Goal: Task Accomplishment & Management: Use online tool/utility

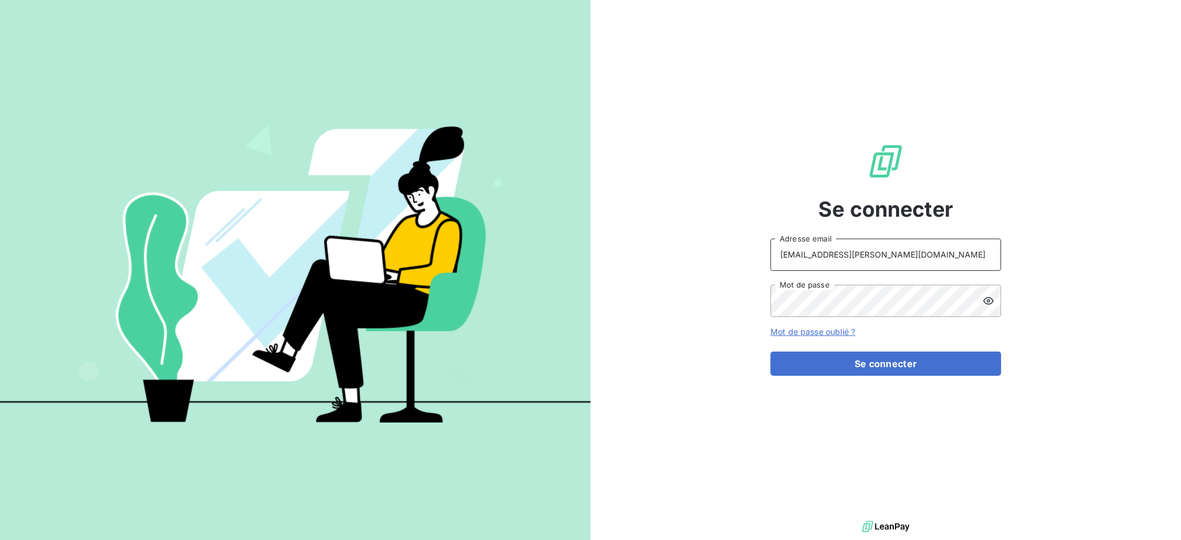
click at [881, 260] on input "[EMAIL_ADDRESS][PERSON_NAME][DOMAIN_NAME]" at bounding box center [886, 255] width 231 height 32
type input "[PERSON_NAME][EMAIL_ADDRESS][PERSON_NAME][DOMAIN_NAME]"
click at [847, 370] on button "Se connecter" at bounding box center [886, 364] width 231 height 24
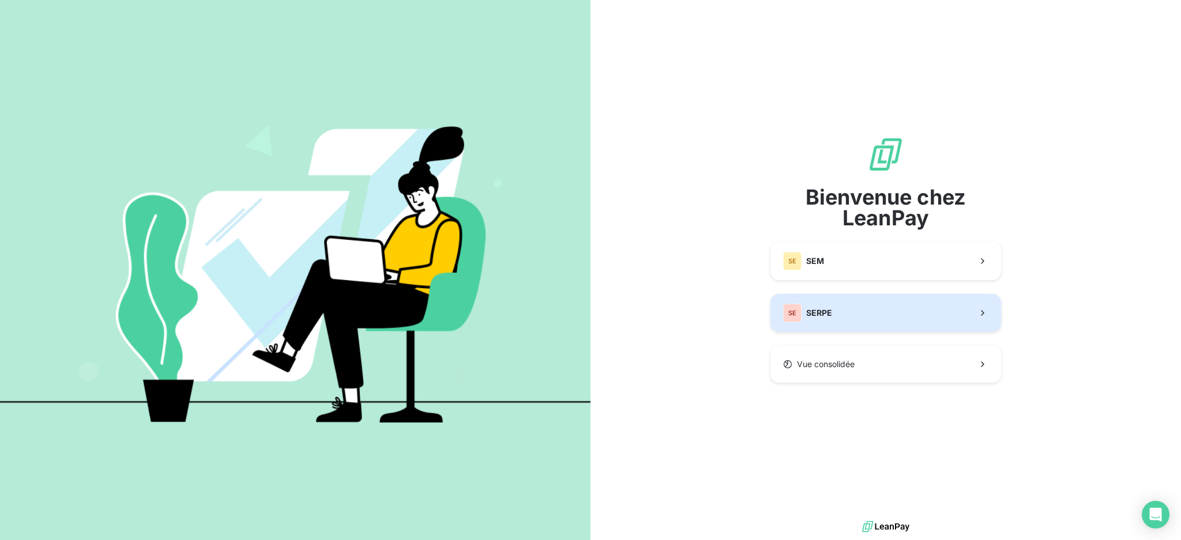
click at [884, 309] on button "SE SERPE" at bounding box center [886, 313] width 231 height 38
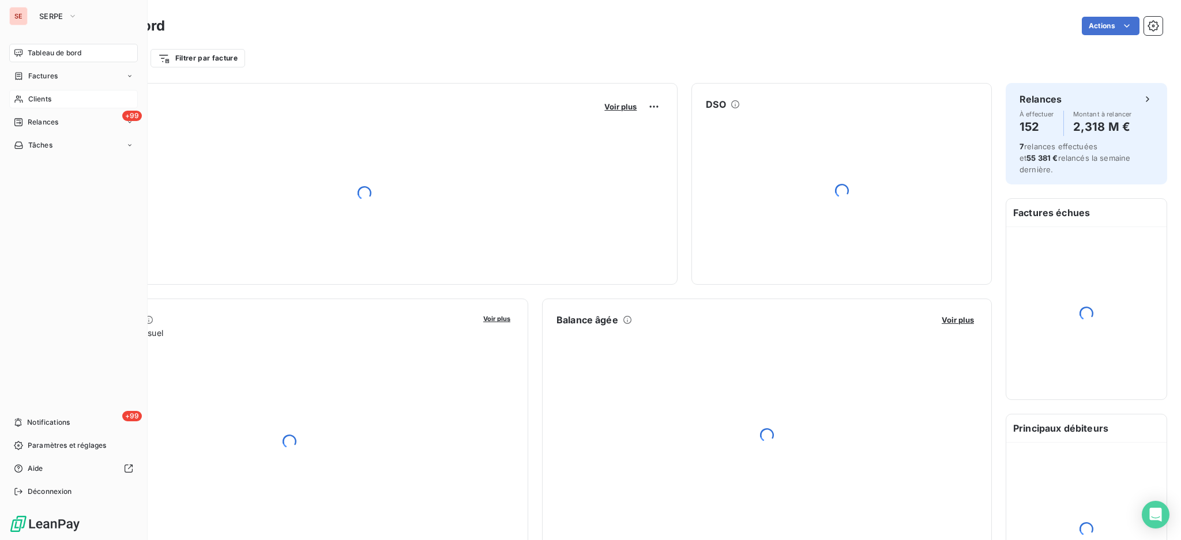
click at [36, 103] on span "Clients" at bounding box center [39, 99] width 23 height 10
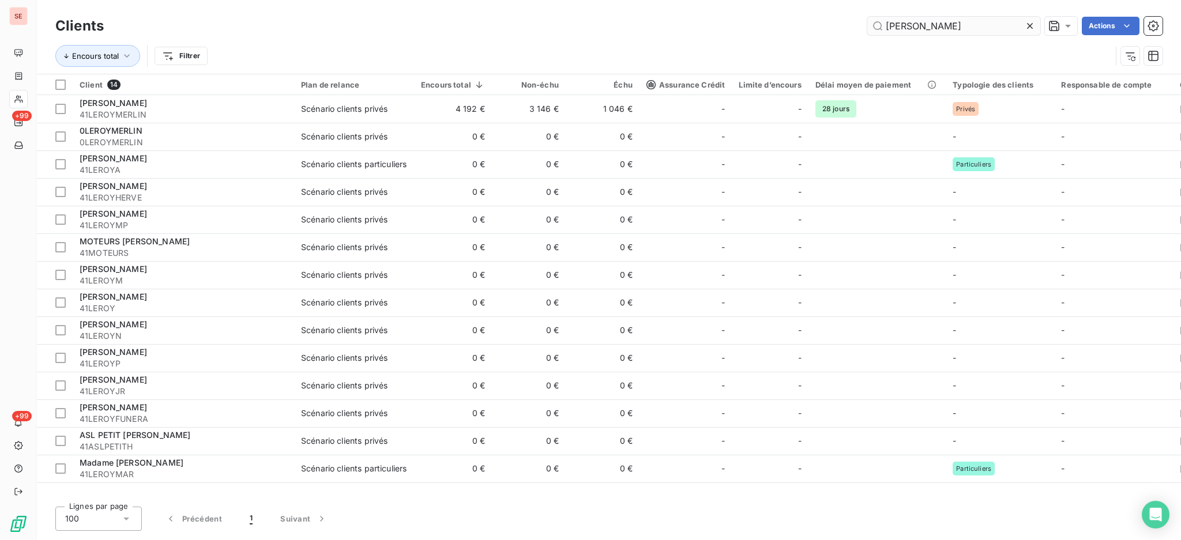
type input "LEROY"
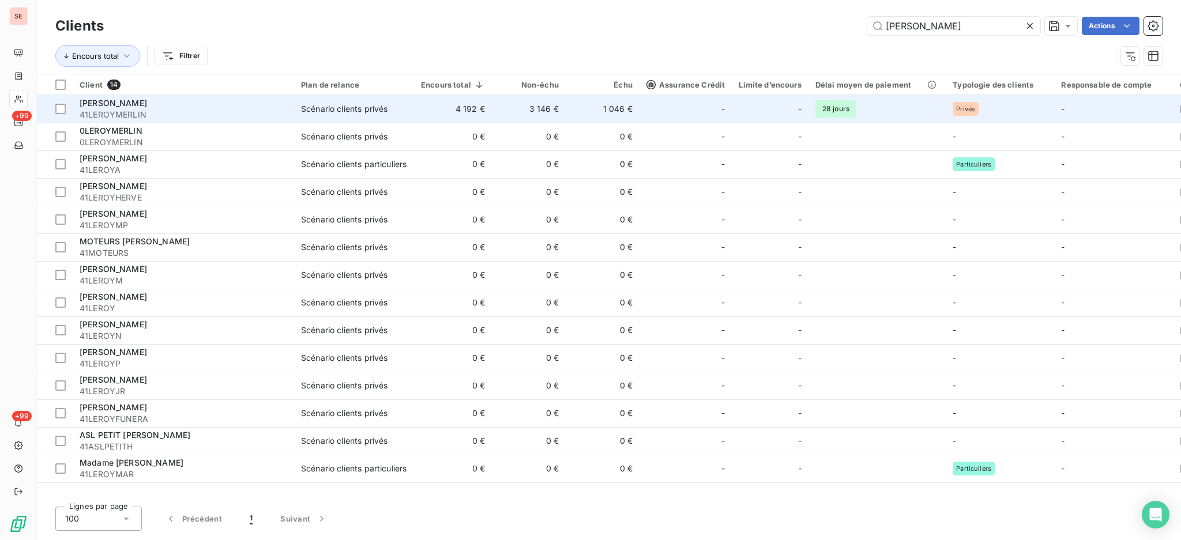
click at [325, 114] on div "Scénario clients privés" at bounding box center [344, 109] width 87 height 12
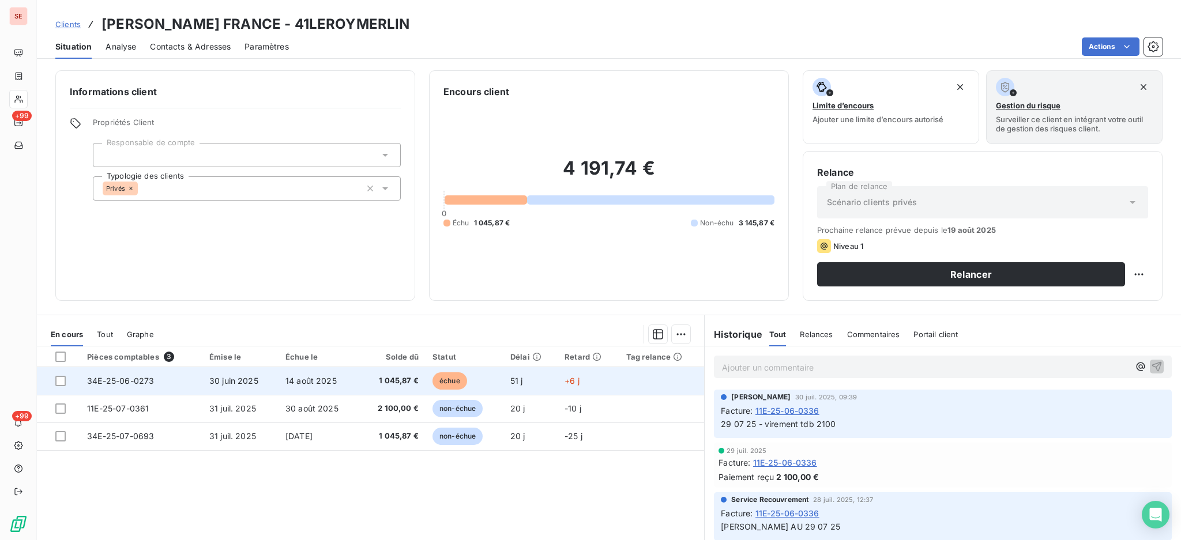
click at [330, 384] on span "14 août 2025" at bounding box center [311, 381] width 51 height 10
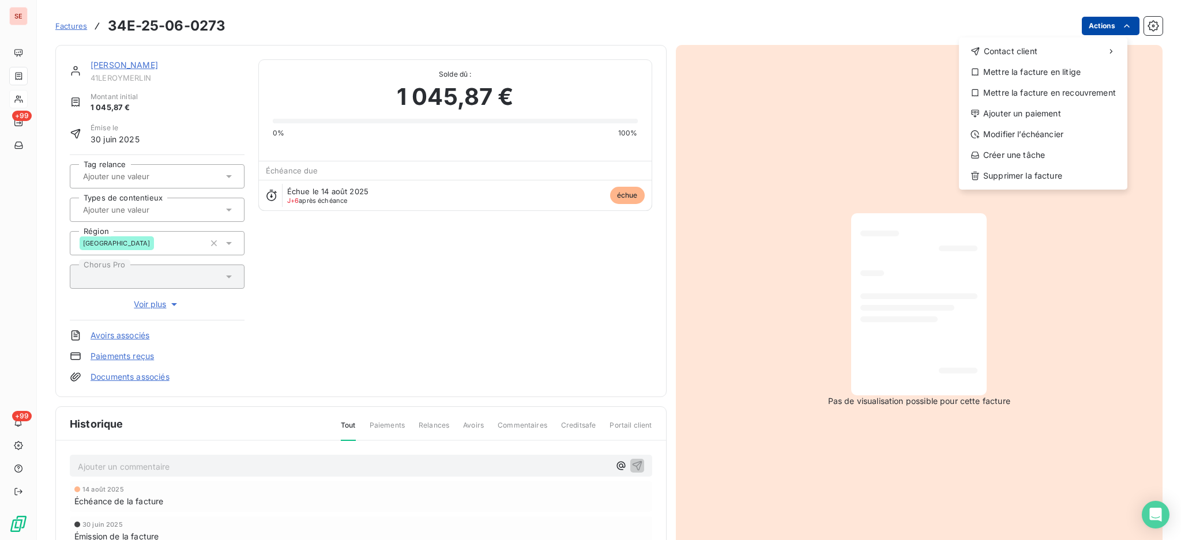
click at [1096, 20] on html "SE +99 +99 Factures 34E-25-06-0273 Actions Contact client Mettre la facture en …" at bounding box center [590, 270] width 1181 height 540
click at [1026, 111] on div "Ajouter un paiement" at bounding box center [1043, 113] width 159 height 18
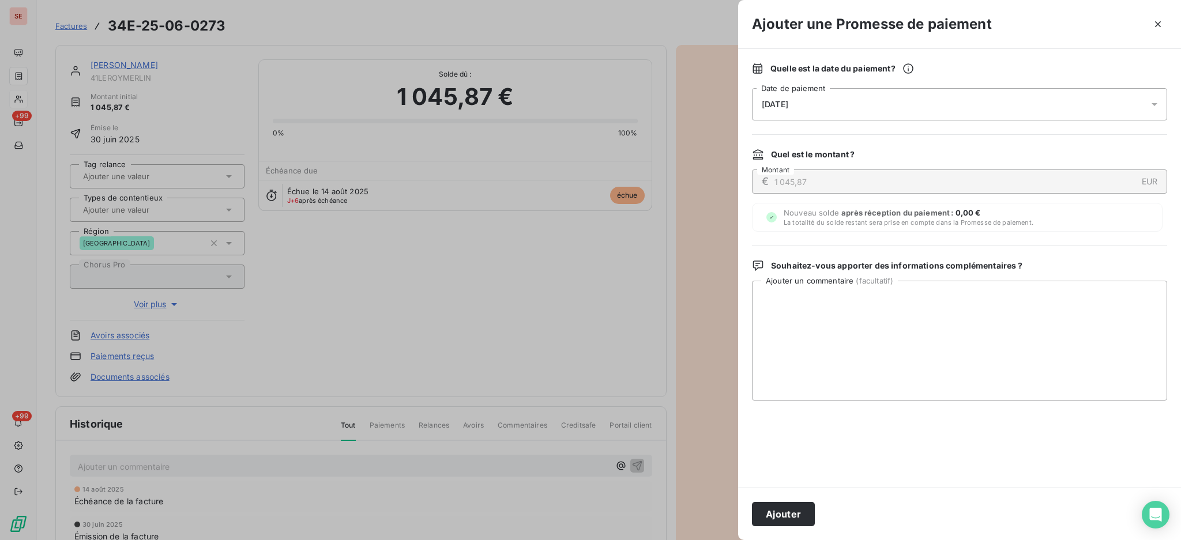
click at [1155, 106] on icon at bounding box center [1155, 105] width 12 height 12
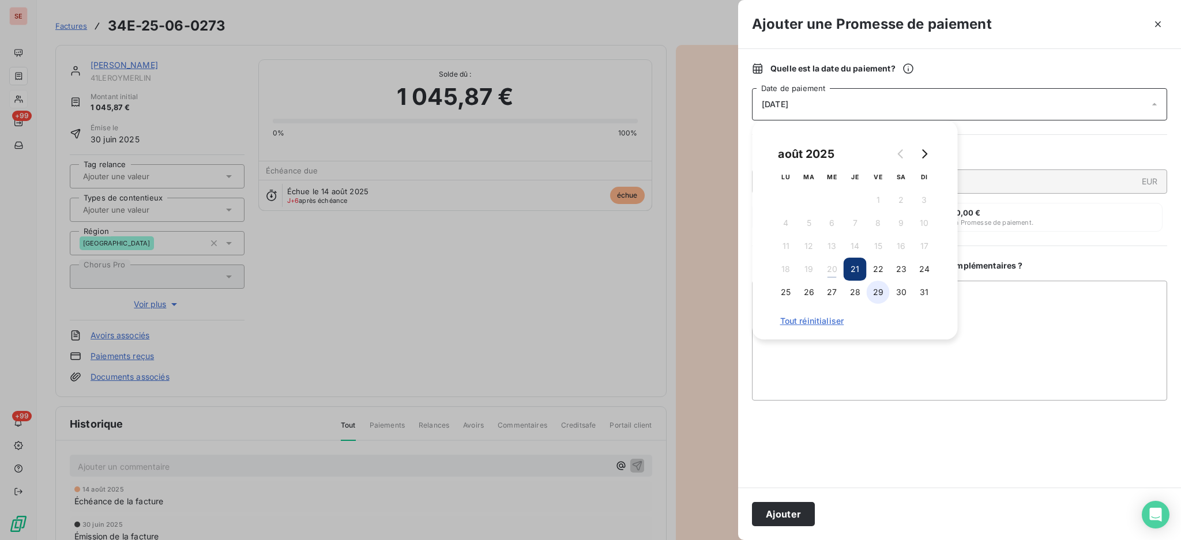
click at [876, 294] on button "29" at bounding box center [878, 292] width 23 height 23
click at [1054, 330] on textarea "Ajouter un commentaire ( facultatif )" at bounding box center [959, 341] width 415 height 120
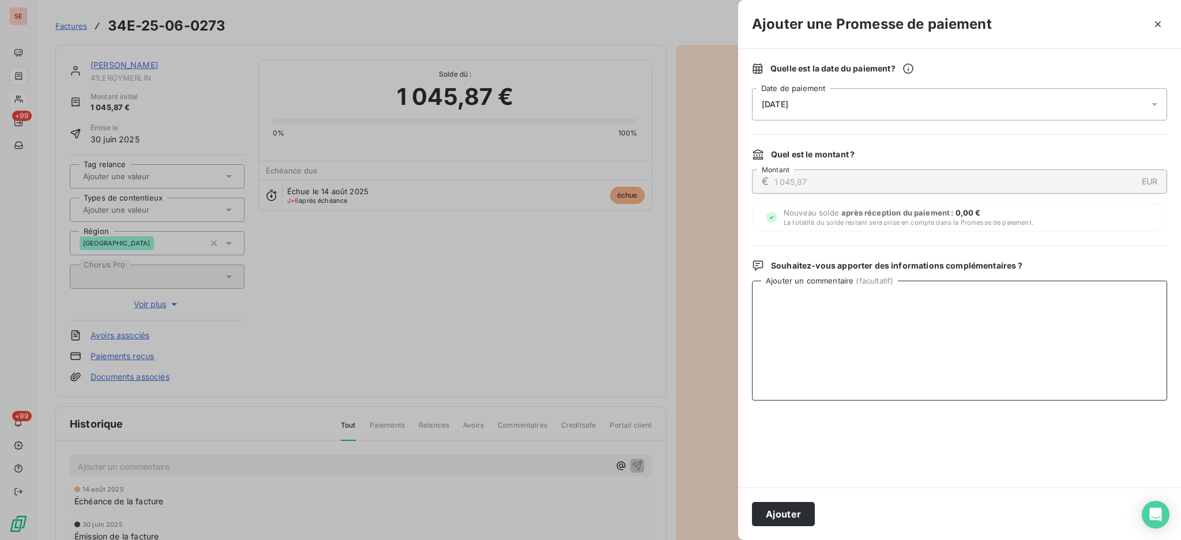
paste textarea "TDB - VIRT reçu le 19/08"
type textarea "TDB - VIRT reçu le 19/08"
click at [788, 523] on button "Ajouter" at bounding box center [783, 514] width 63 height 24
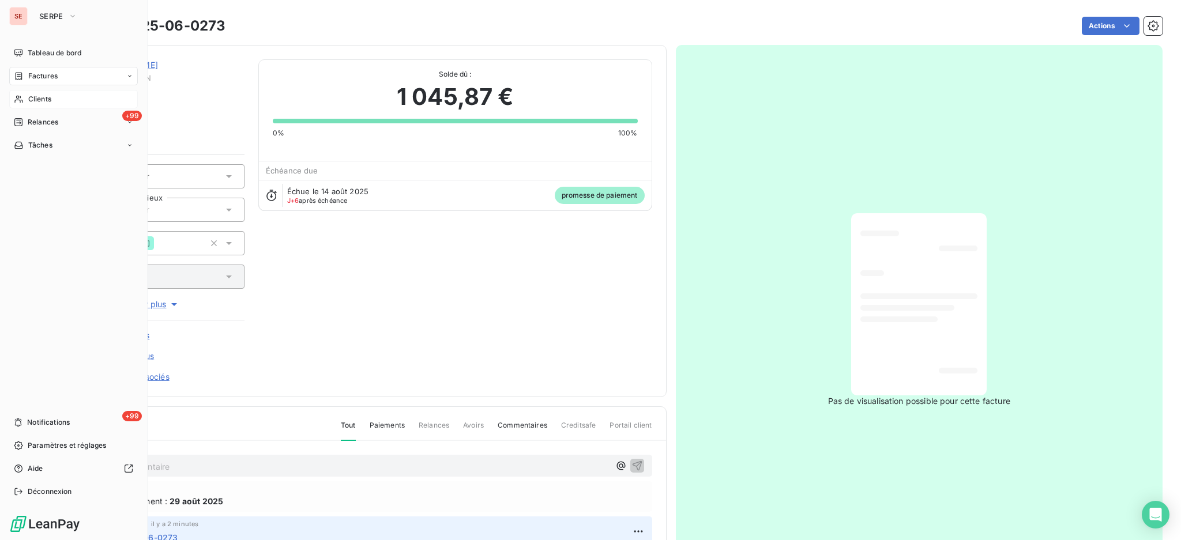
click at [28, 77] on span "Factures" at bounding box center [42, 76] width 29 height 10
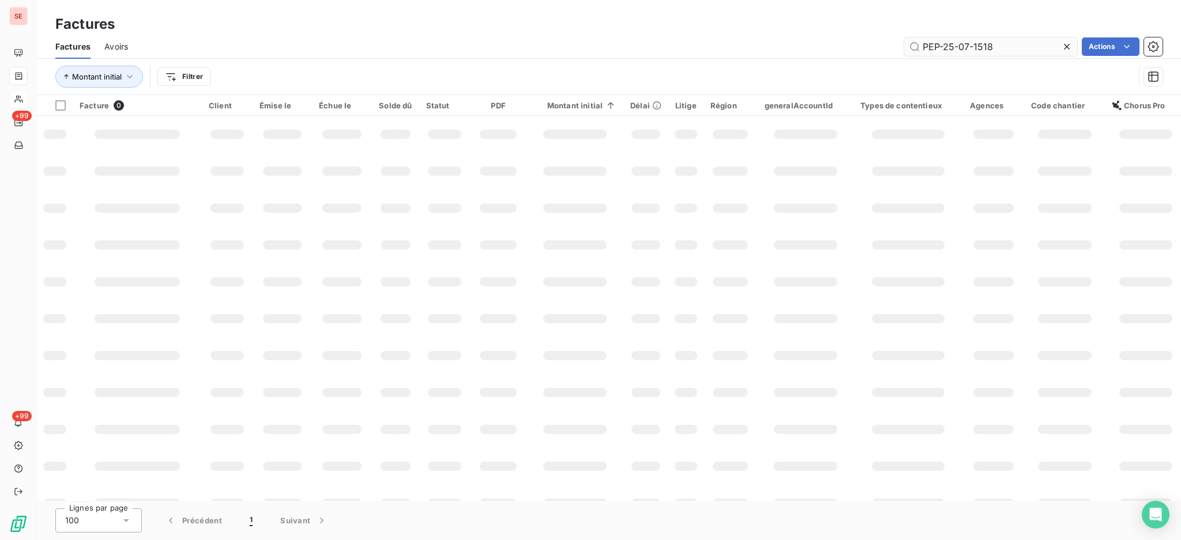
click at [1004, 43] on input "PEP-25-07-1518" at bounding box center [990, 46] width 173 height 18
click at [1067, 44] on icon at bounding box center [1067, 47] width 12 height 12
click at [969, 47] on input "text" at bounding box center [990, 46] width 173 height 18
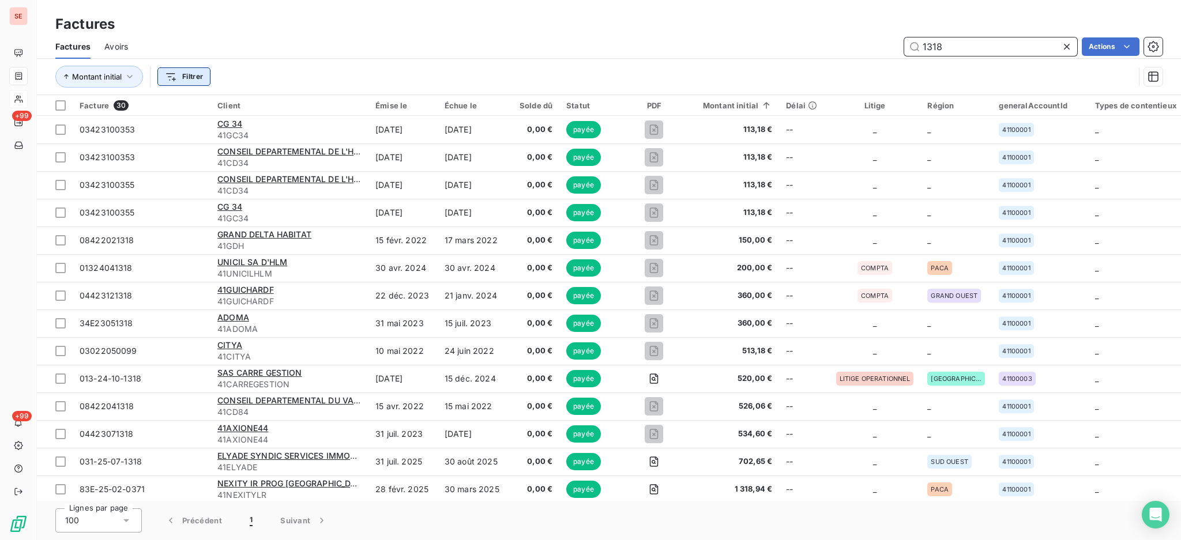
type input "1318"
click at [192, 70] on html "SE +99 +99 Factures Factures Avoirs 1318 Actions Montant initial Filtrer Factur…" at bounding box center [590, 270] width 1181 height 540
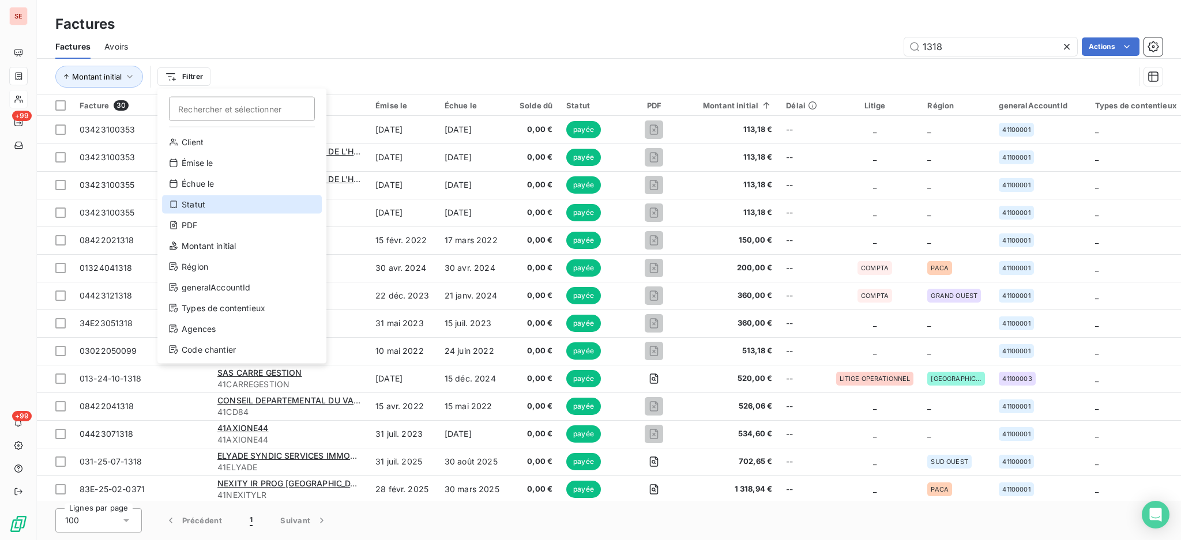
click at [198, 205] on div "Statut" at bounding box center [242, 205] width 160 height 18
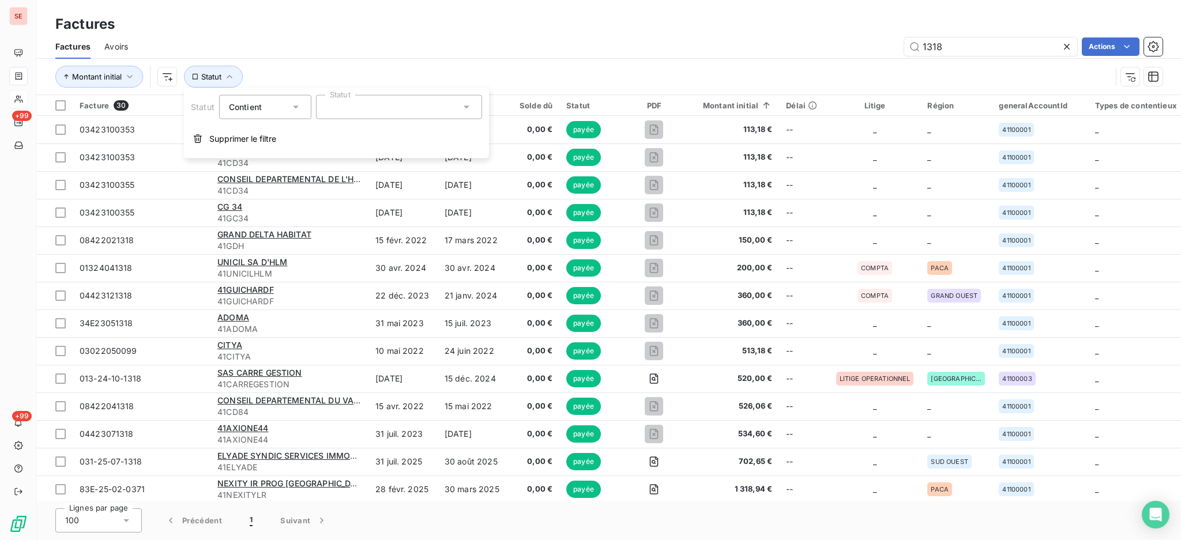
click at [292, 108] on icon at bounding box center [296, 108] width 12 height 12
click at [271, 153] on span "Ne contient pas" at bounding box center [273, 155] width 62 height 10
click at [464, 107] on icon at bounding box center [467, 108] width 12 height 12
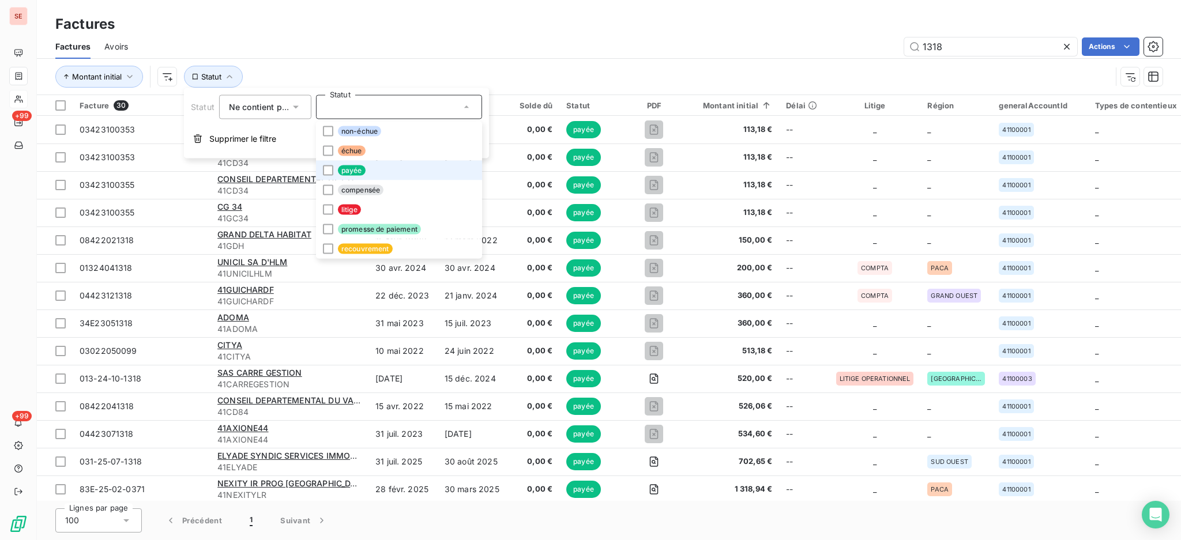
click at [352, 169] on span "payée" at bounding box center [352, 171] width 28 height 10
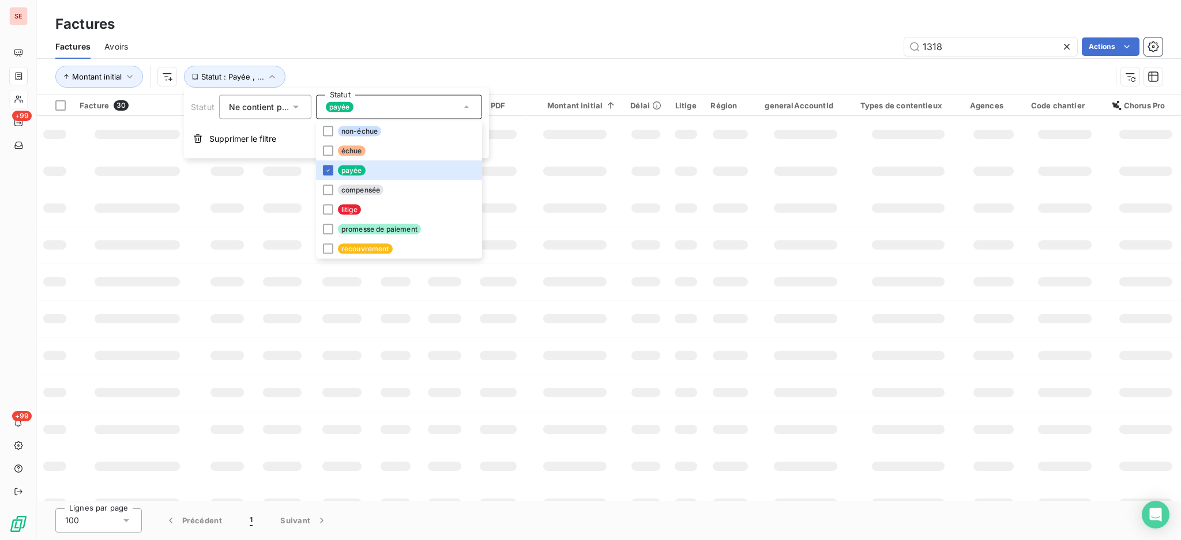
click at [362, 36] on div "Factures Avoirs 1318 Actions" at bounding box center [609, 47] width 1144 height 24
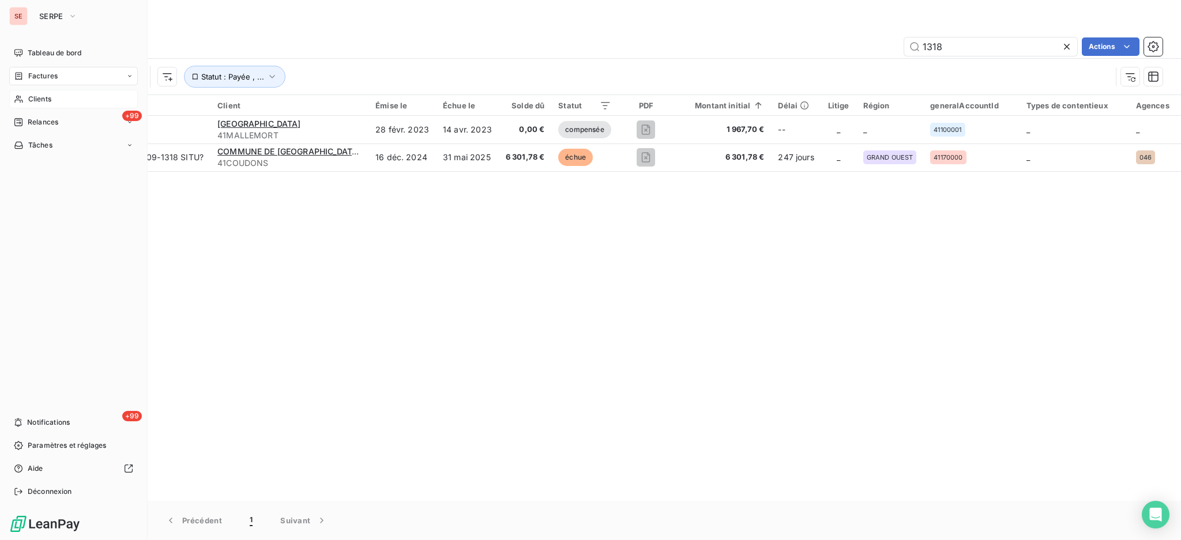
click at [57, 100] on div "Clients" at bounding box center [73, 99] width 129 height 18
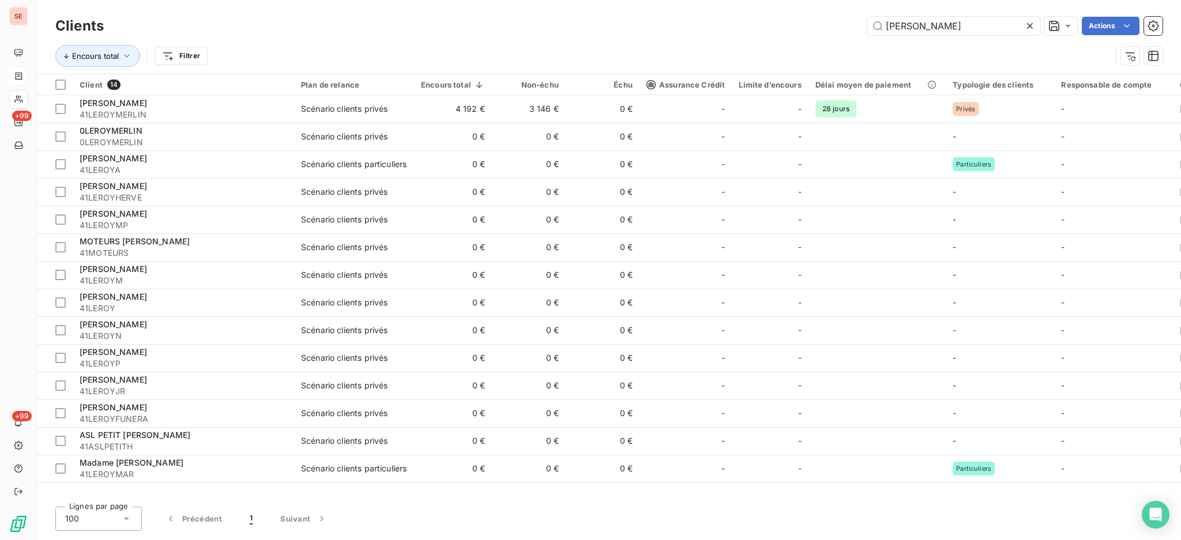
drag, startPoint x: 944, startPoint y: 28, endPoint x: 831, endPoint y: 27, distance: 113.6
click at [831, 27] on div "LEROY Actions" at bounding box center [640, 26] width 1045 height 18
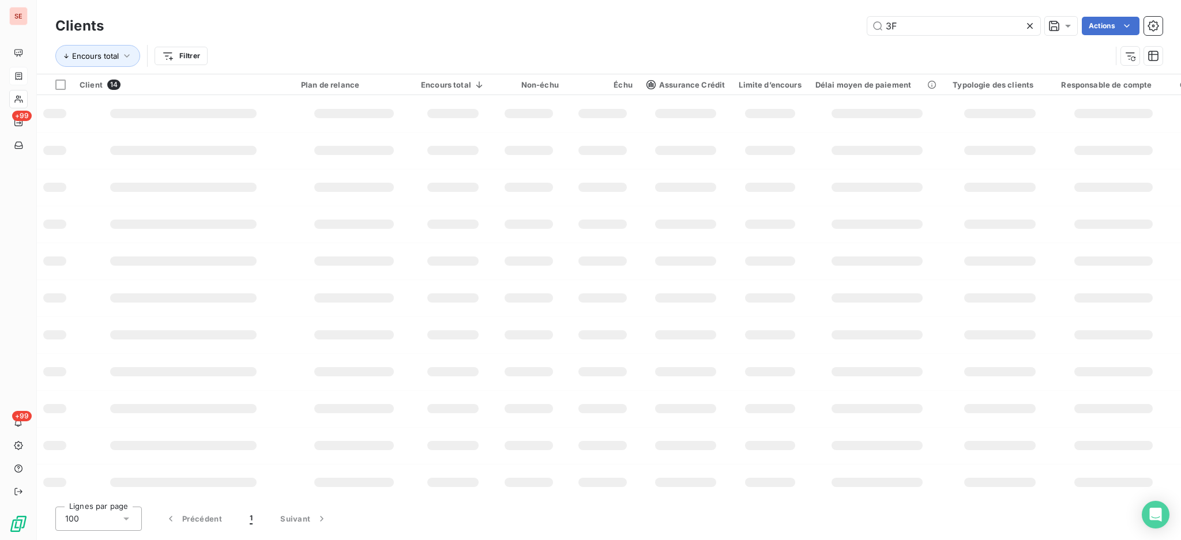
type input "3F"
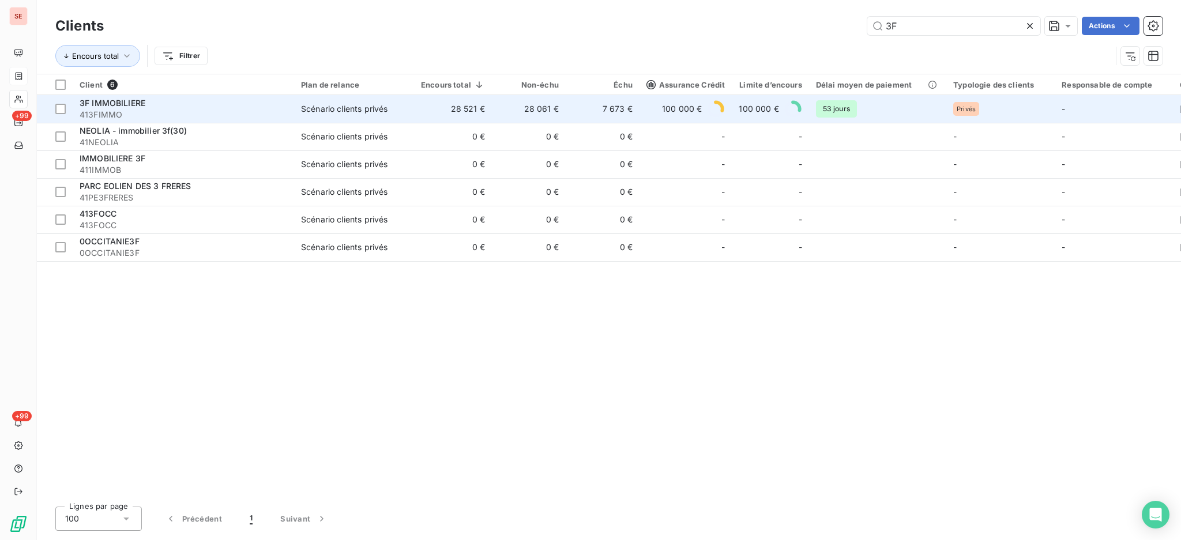
click at [220, 106] on div "3F IMMOBILIERE" at bounding box center [184, 103] width 208 height 12
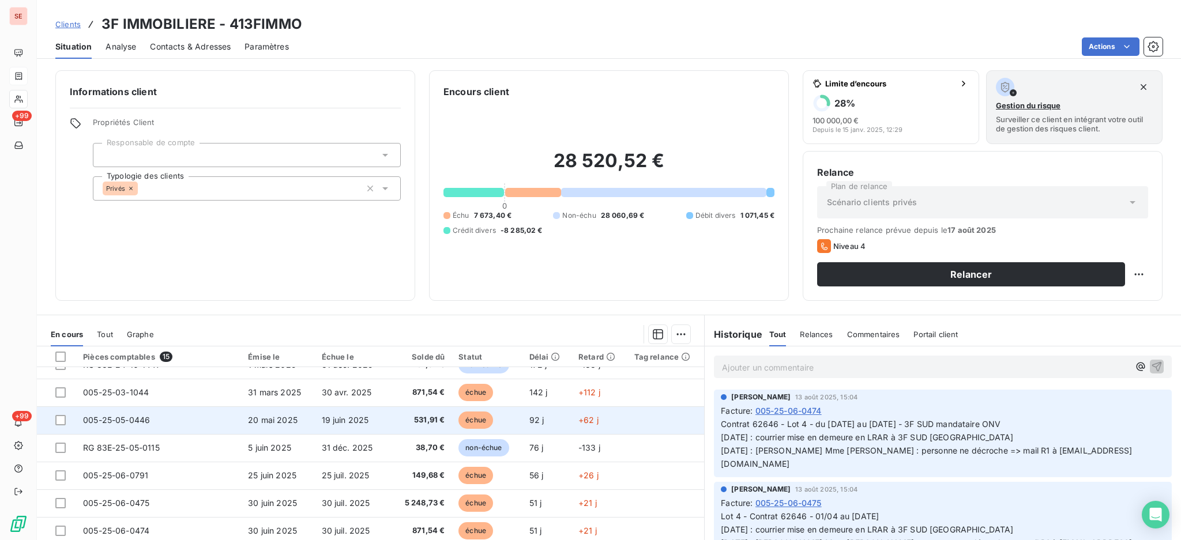
scroll to position [153, 0]
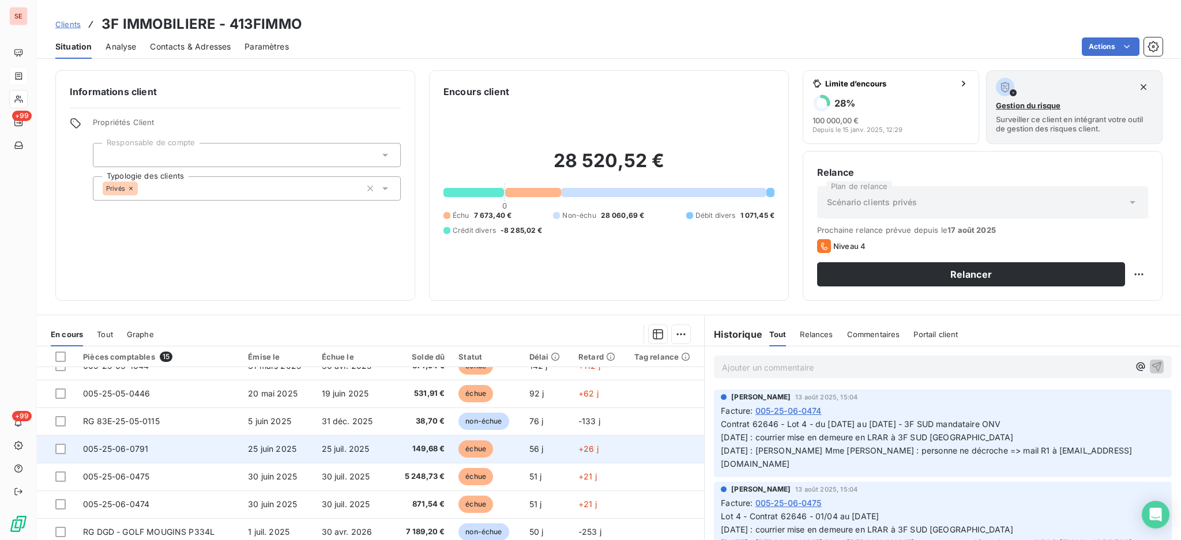
click at [253, 452] on span "25 juin 2025" at bounding box center [272, 449] width 48 height 10
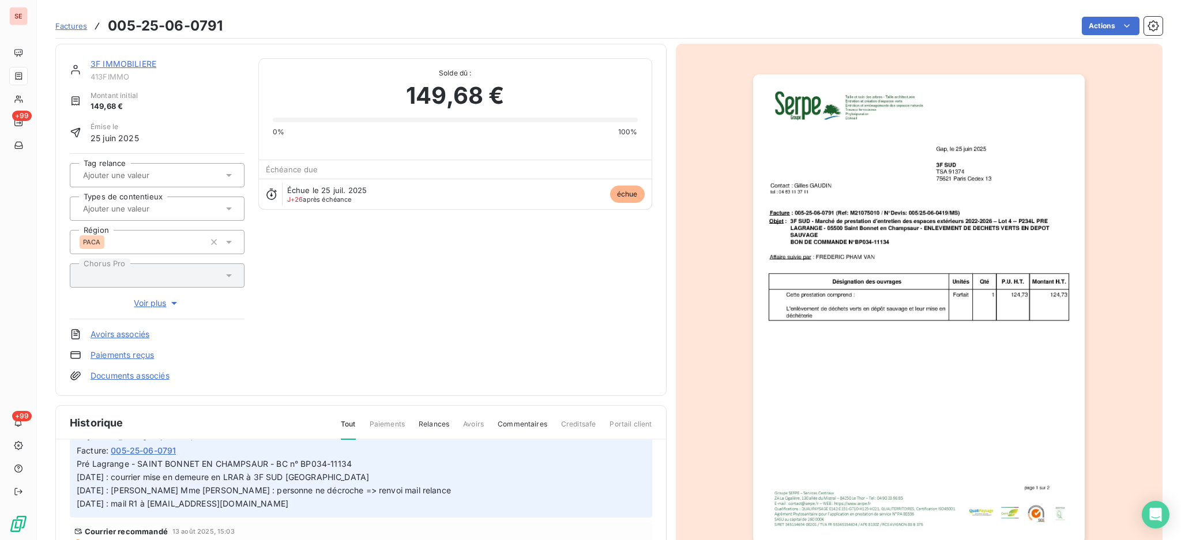
scroll to position [77, 0]
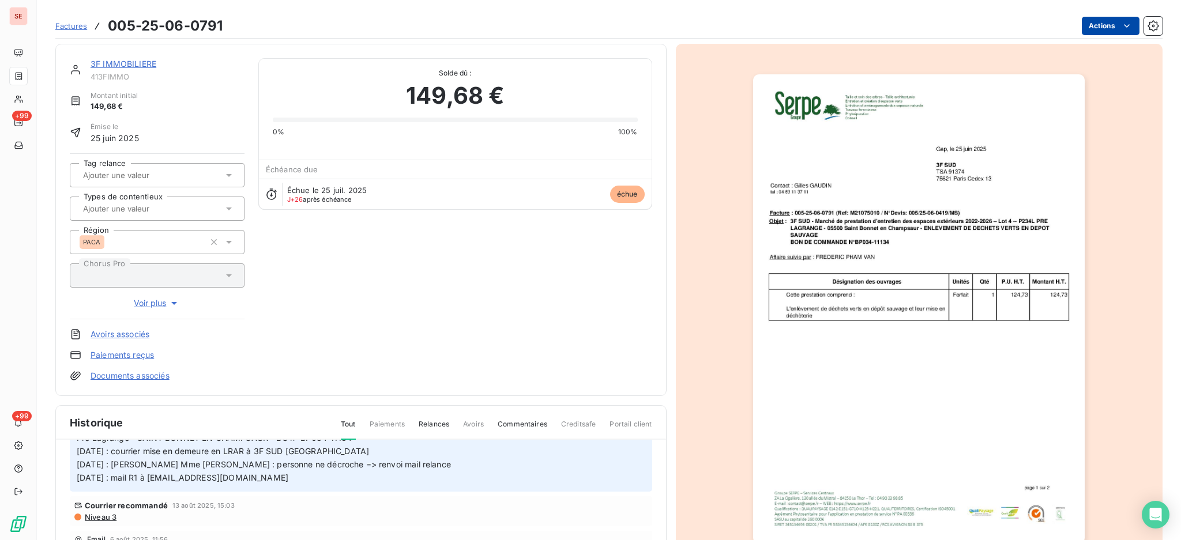
click at [1086, 24] on html "SE +99 +99 Factures 005-25-06-0791 Actions 3F IMMOBILIERE 413FIMMO Montant init…" at bounding box center [590, 270] width 1181 height 540
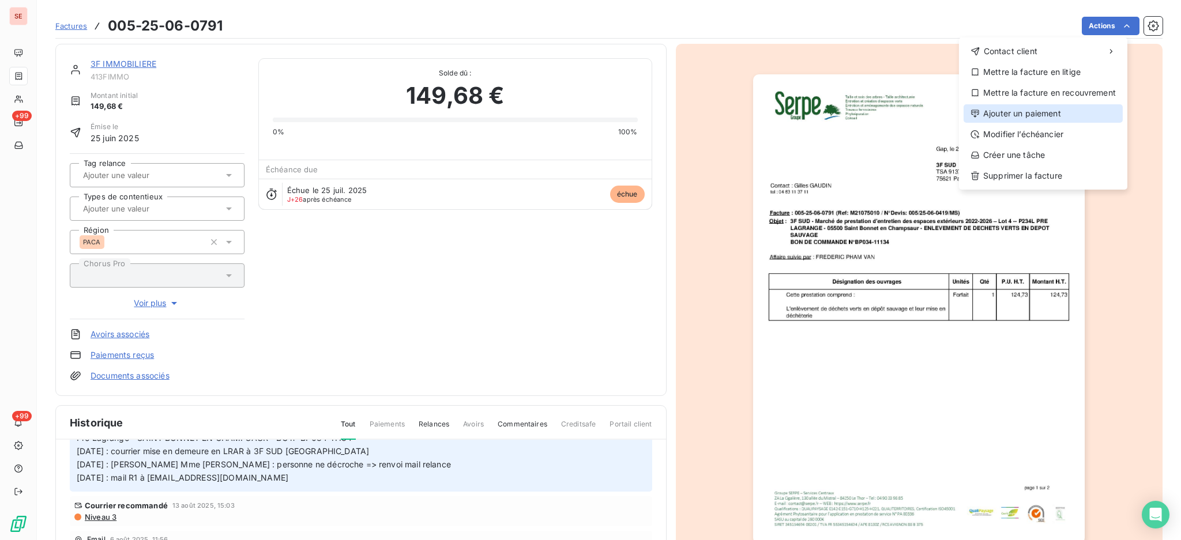
click at [1066, 116] on div "Ajouter un paiement" at bounding box center [1043, 113] width 159 height 18
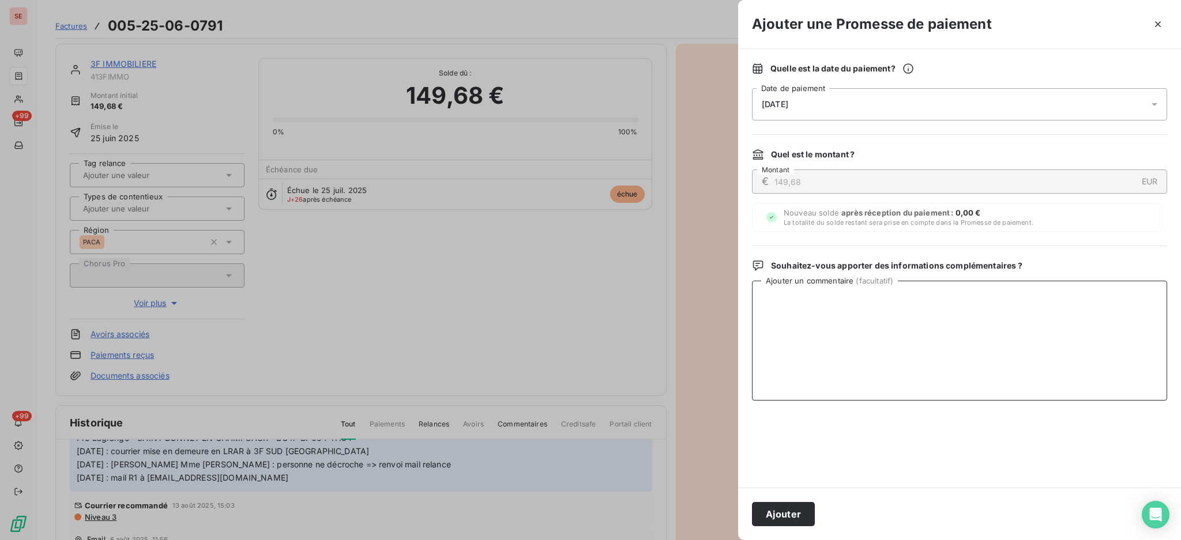
click at [862, 307] on textarea "Ajouter un commentaire ( facultatif )" at bounding box center [959, 341] width 415 height 120
paste textarea "TDB - VIRT reçu le 19/08"
type textarea "TDB - VIRT reçu le 19/08"
click at [1156, 107] on icon at bounding box center [1155, 105] width 12 height 12
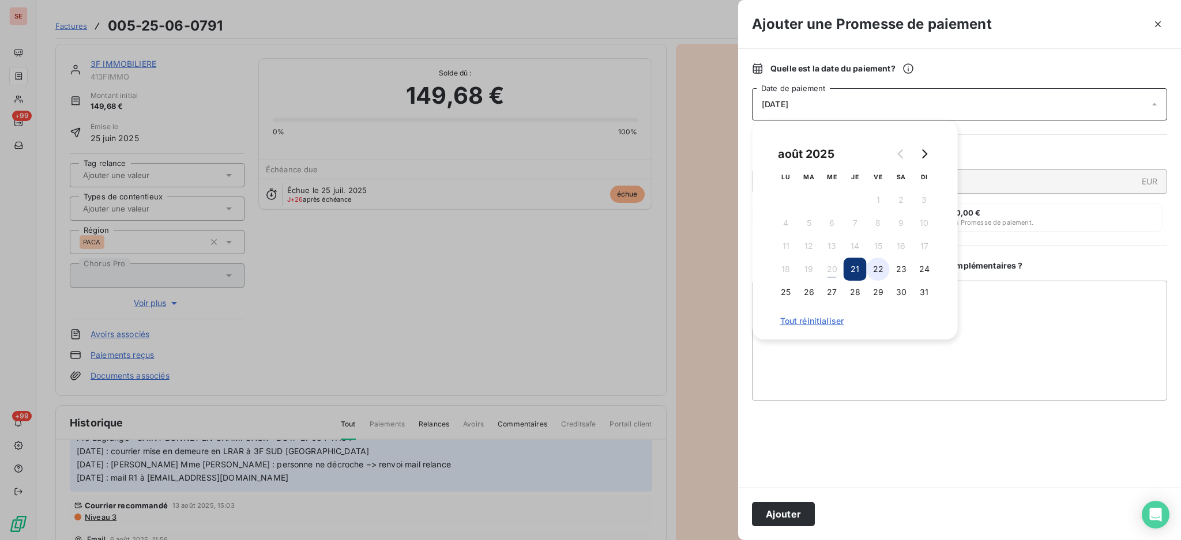
click at [887, 272] on button "22" at bounding box center [878, 269] width 23 height 23
click at [878, 296] on button "29" at bounding box center [878, 292] width 23 height 23
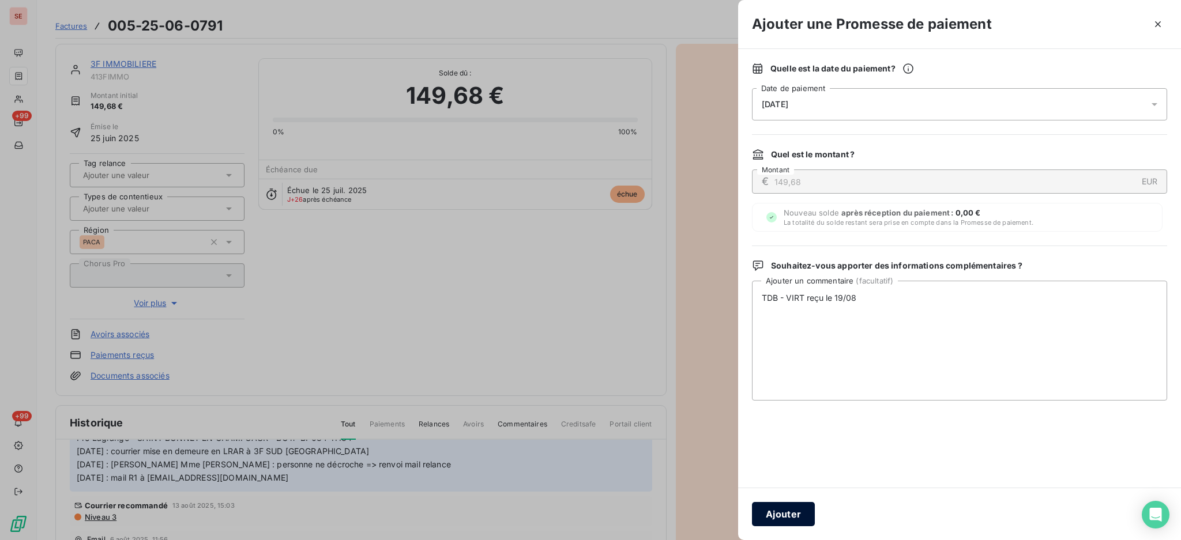
click at [794, 517] on button "Ajouter" at bounding box center [783, 514] width 63 height 24
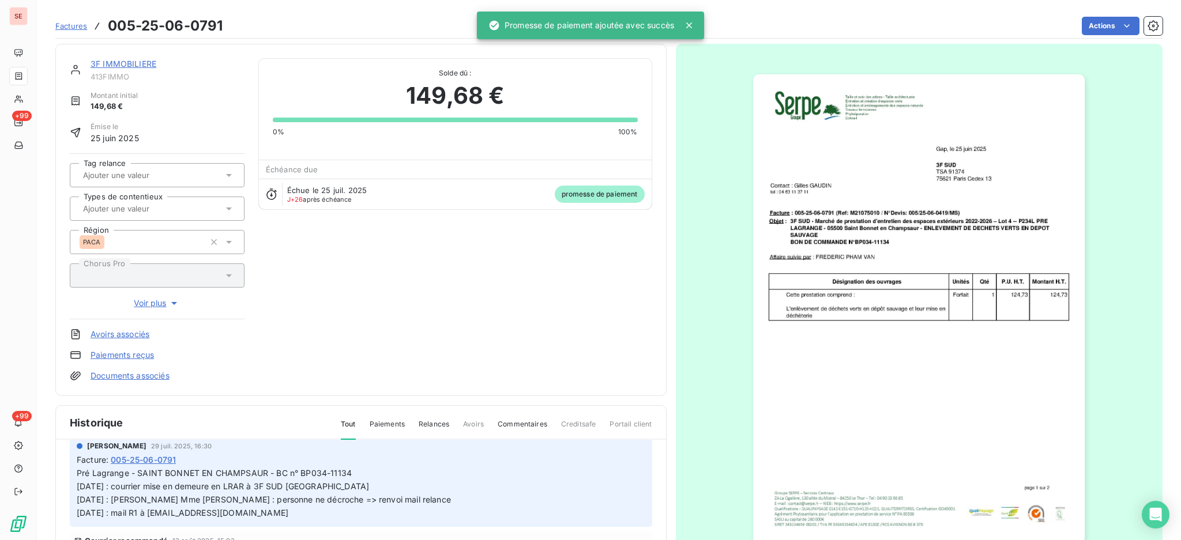
scroll to position [164, 0]
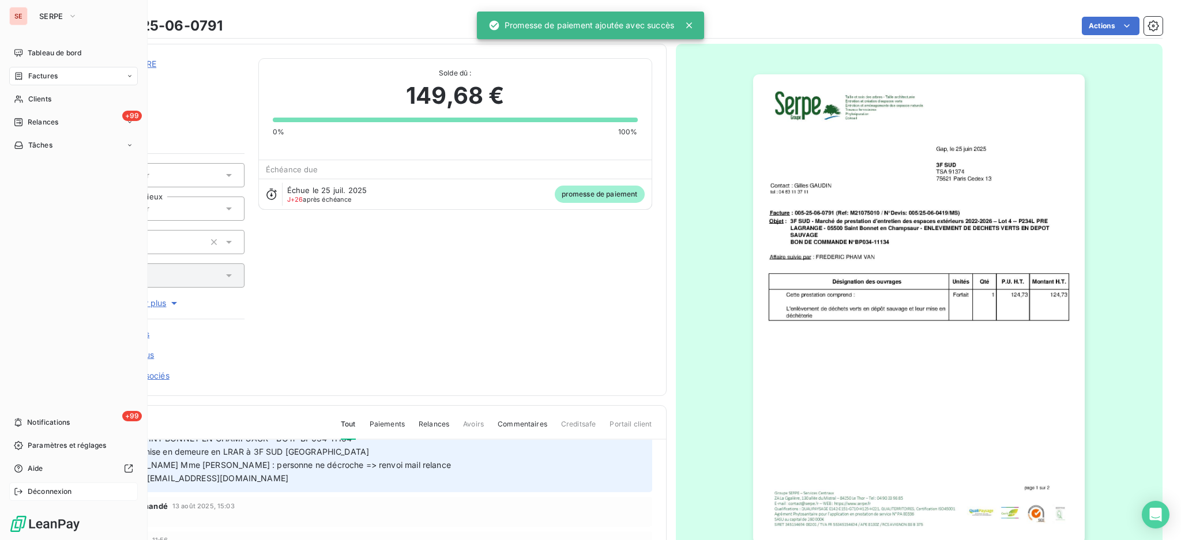
click at [52, 490] on span "Déconnexion" at bounding box center [50, 492] width 44 height 10
